Goal: Task Accomplishment & Management: Check status

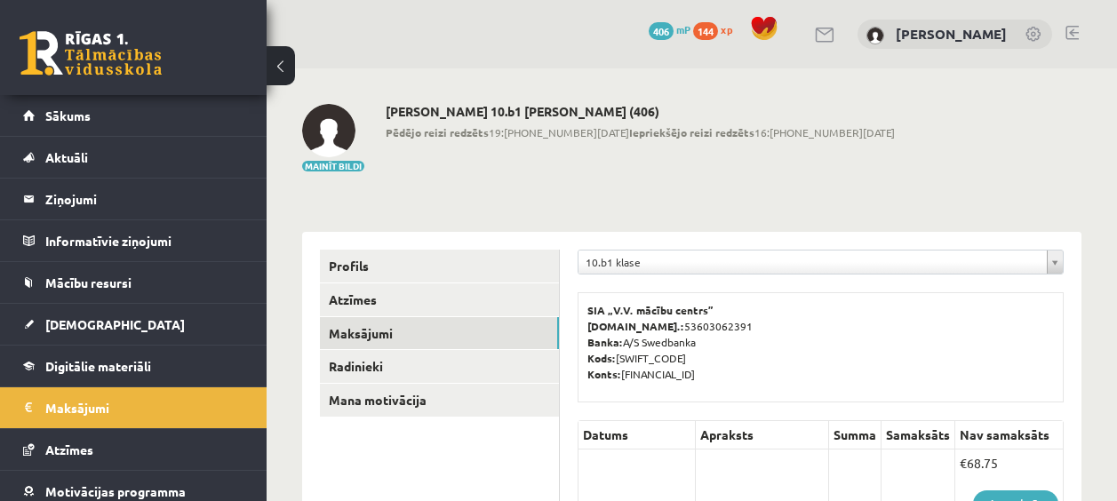
scroll to position [952, 0]
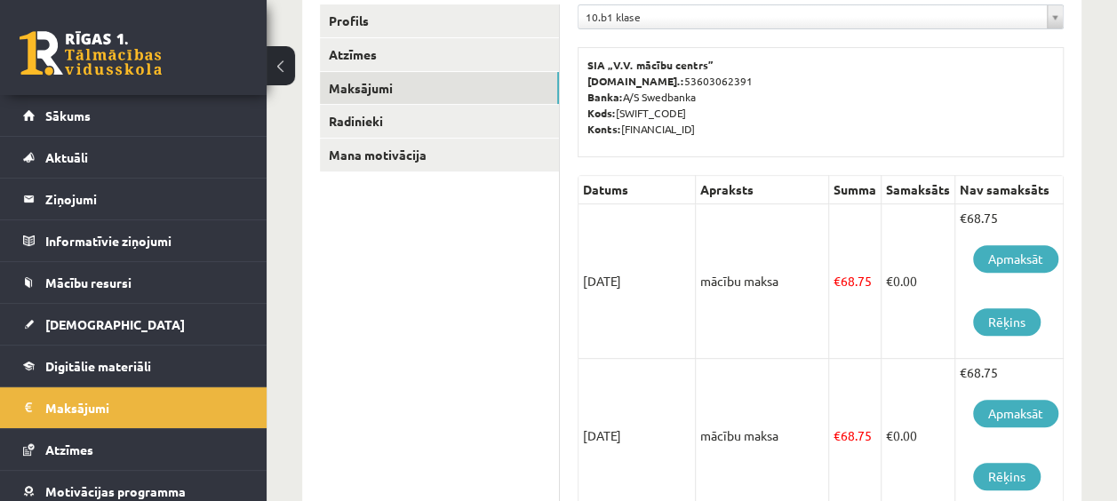
scroll to position [153, 0]
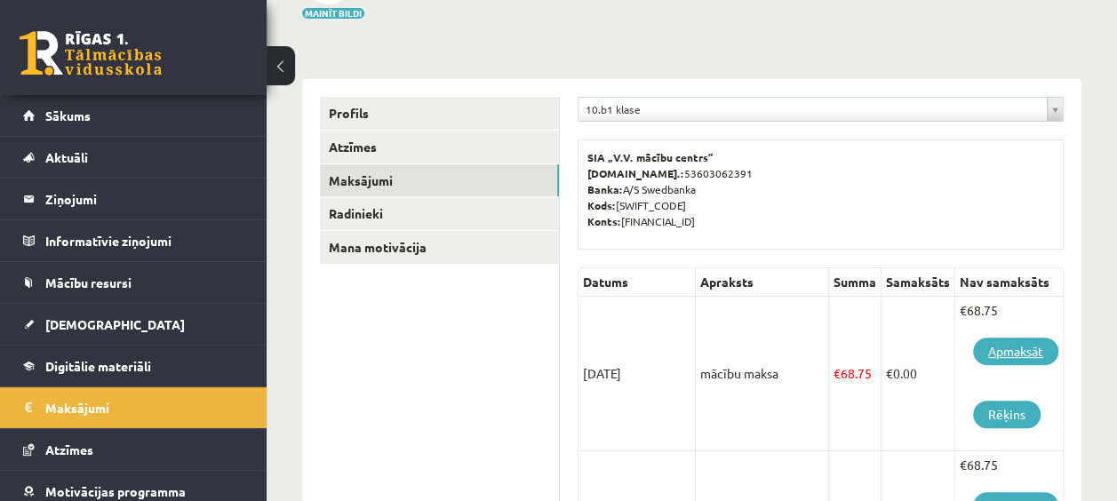
click at [1027, 353] on link "Apmaksāt" at bounding box center [1015, 352] width 85 height 28
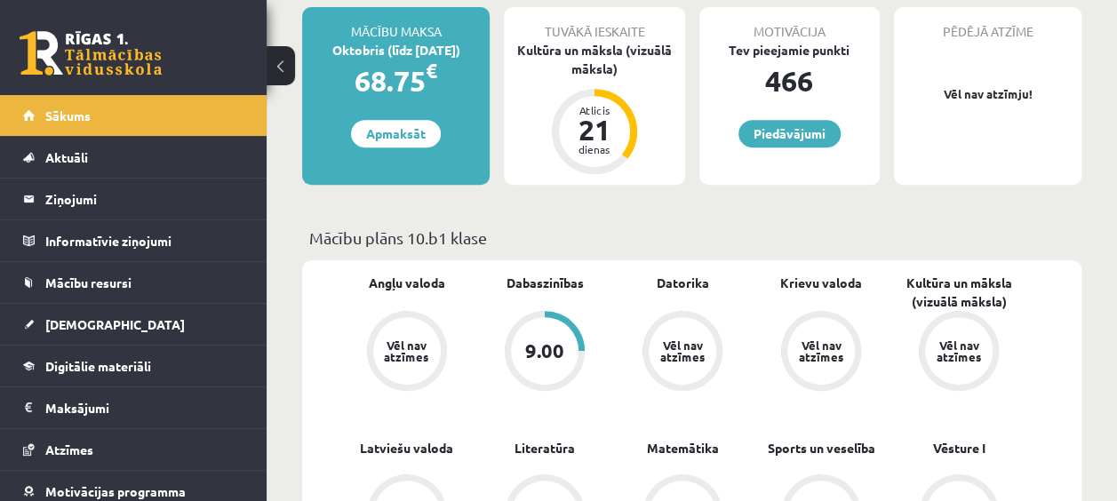
scroll to position [355, 0]
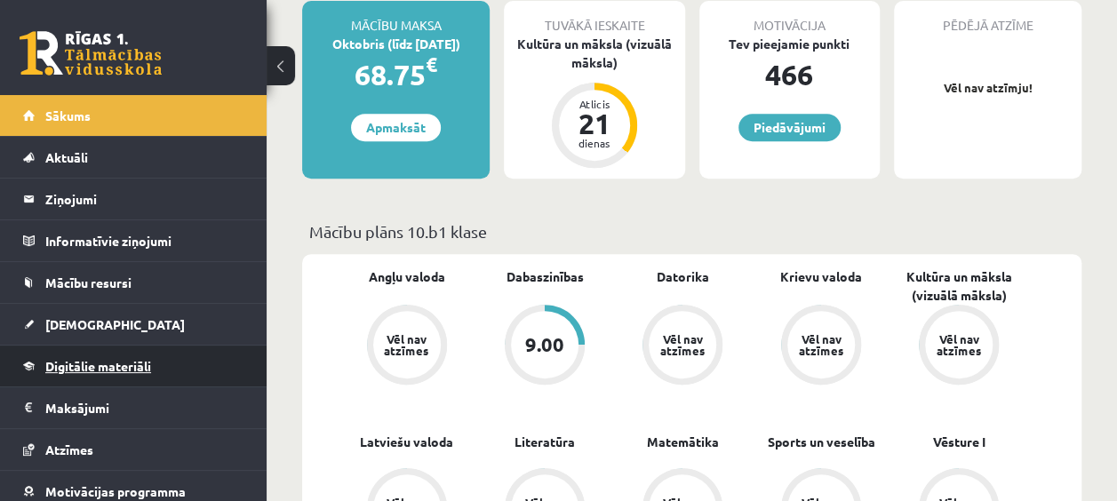
click at [120, 366] on span "Digitālie materiāli" at bounding box center [98, 366] width 106 height 16
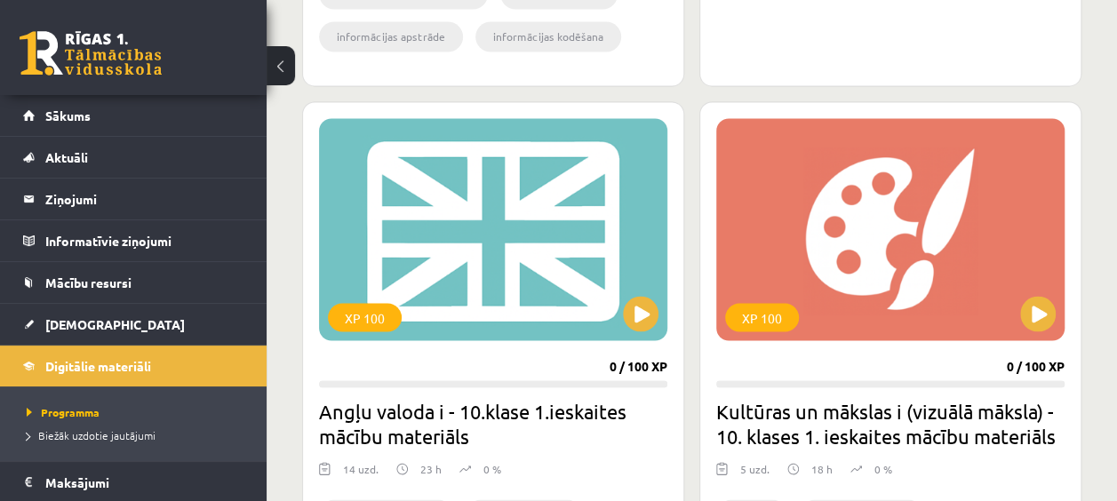
scroll to position [1599, 0]
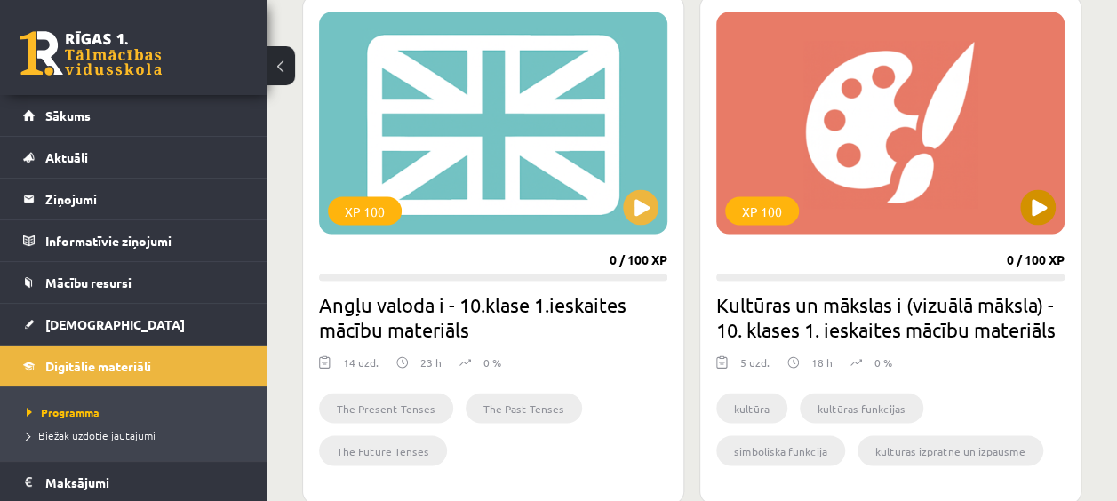
click at [1057, 196] on div "XP 100" at bounding box center [890, 123] width 348 height 222
